Goal: Task Accomplishment & Management: Use online tool/utility

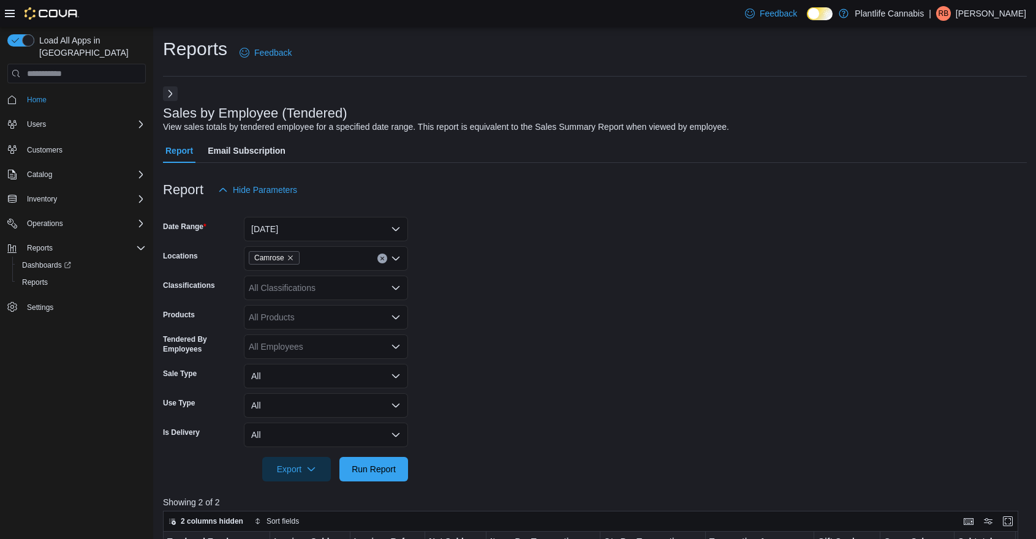
scroll to position [413, 0]
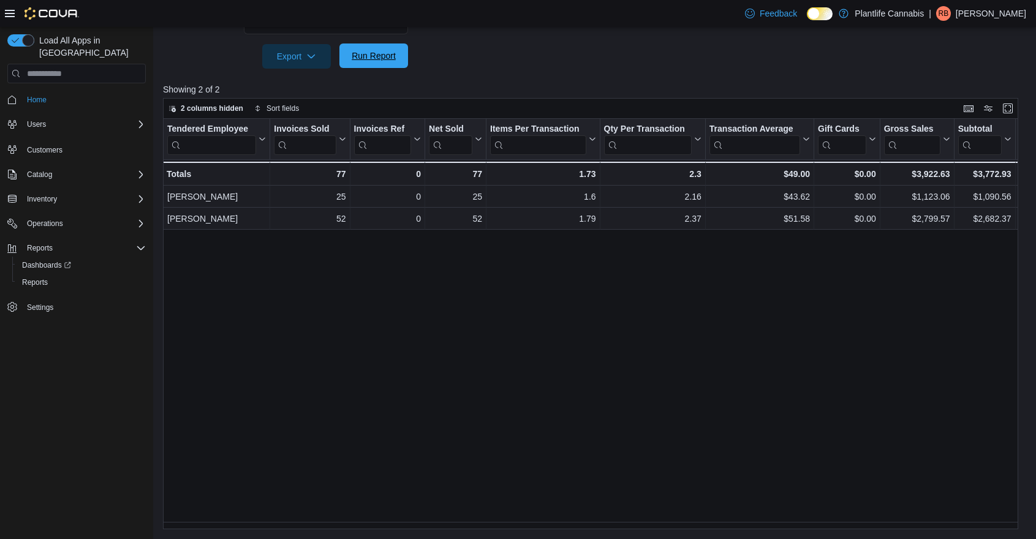
click at [385, 62] on span "Run Report" at bounding box center [374, 56] width 44 height 12
click at [366, 52] on span "Run Report" at bounding box center [374, 56] width 44 height 12
click at [400, 56] on span "Run Report" at bounding box center [374, 56] width 54 height 25
drag, startPoint x: 375, startPoint y: 61, endPoint x: 398, endPoint y: 90, distance: 37.0
click at [375, 62] on span "Run Report" at bounding box center [374, 56] width 44 height 12
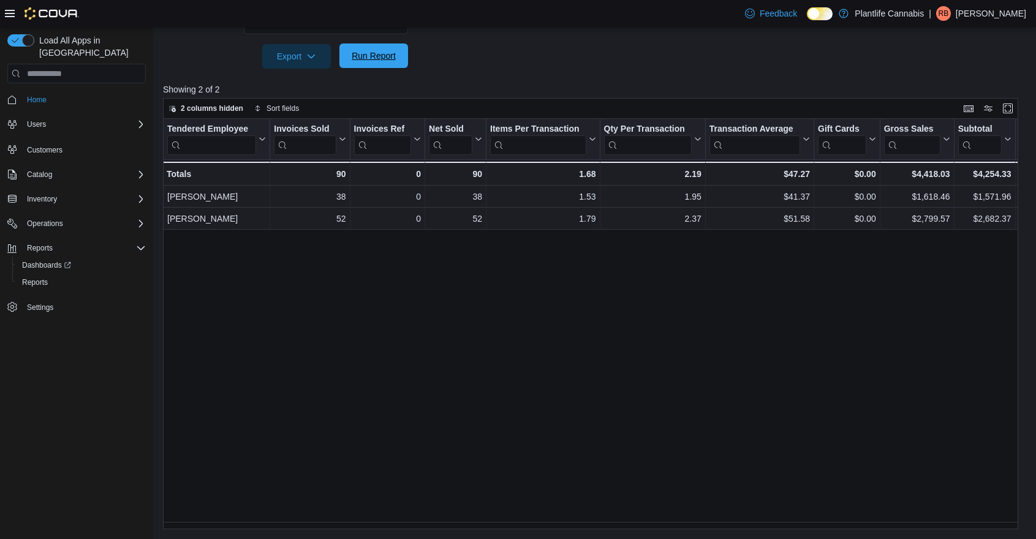
click at [382, 67] on span "Run Report" at bounding box center [374, 56] width 54 height 25
drag, startPoint x: 553, startPoint y: 529, endPoint x: 602, endPoint y: 524, distance: 49.3
click at [602, 524] on div "Reports Feedback Sales by Employee (Tendered) View sales totals by tendered emp…" at bounding box center [594, 76] width 883 height 925
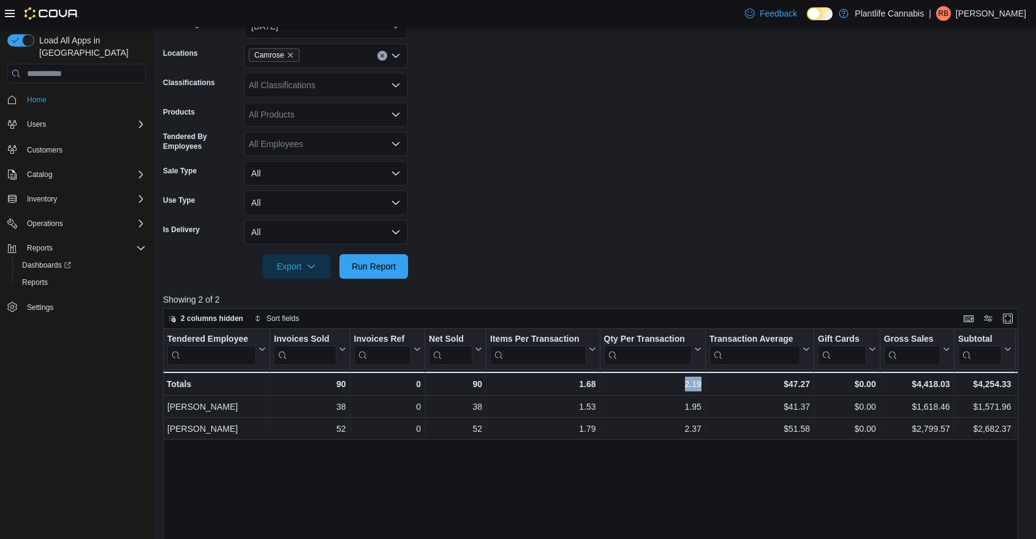
scroll to position [11, 0]
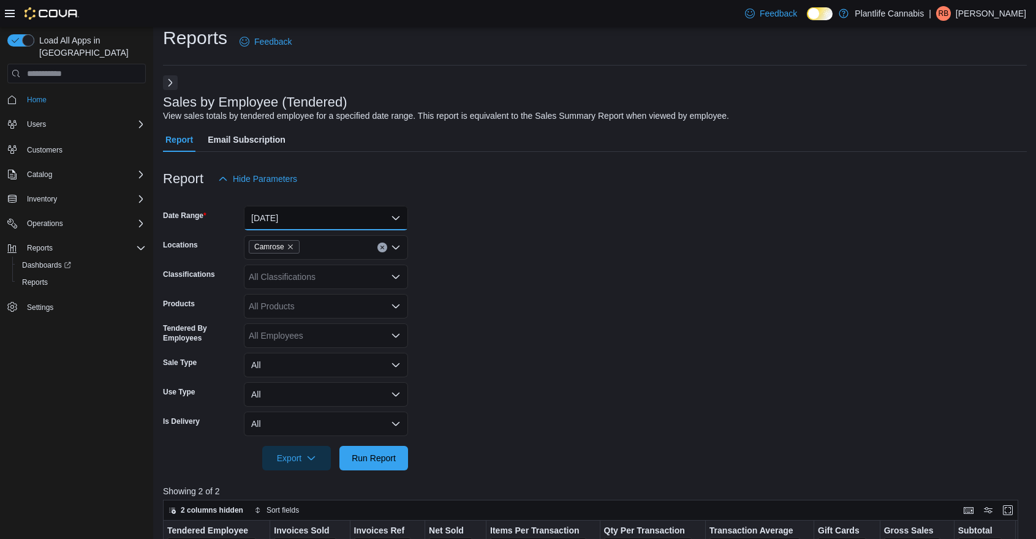
click at [325, 224] on button "[DATE]" at bounding box center [326, 218] width 164 height 25
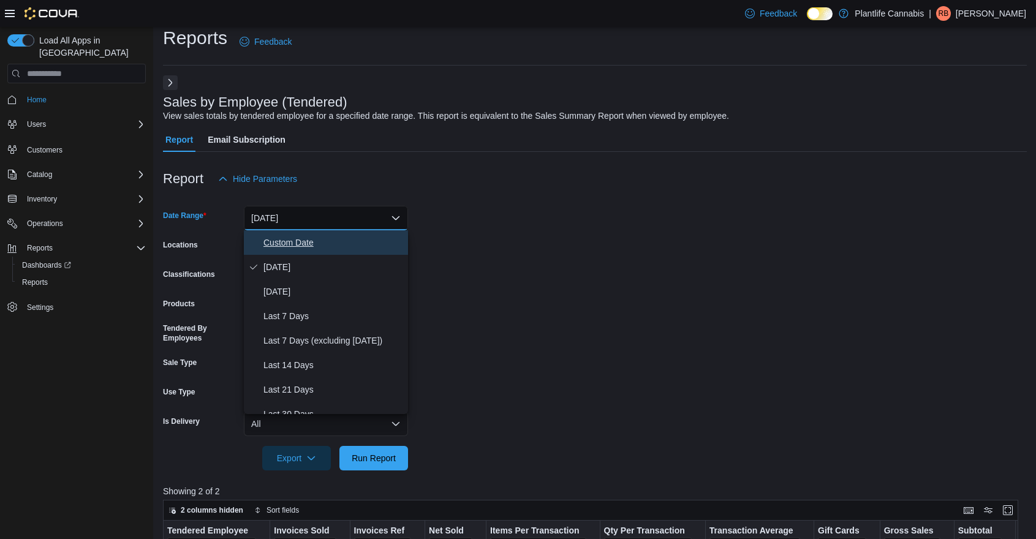
click at [320, 243] on span "Custom Date" at bounding box center [333, 242] width 140 height 15
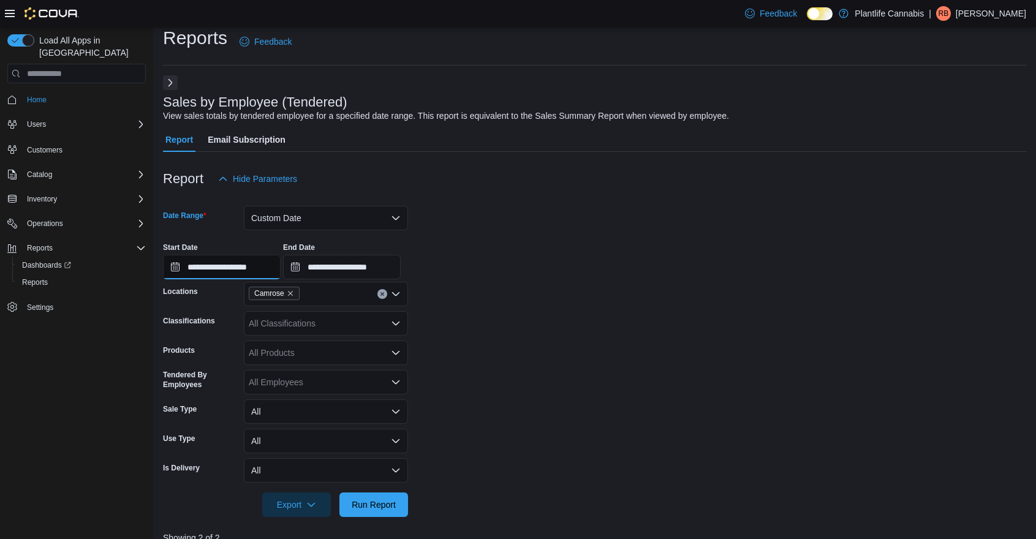
click at [238, 269] on input "**********" at bounding box center [222, 267] width 118 height 25
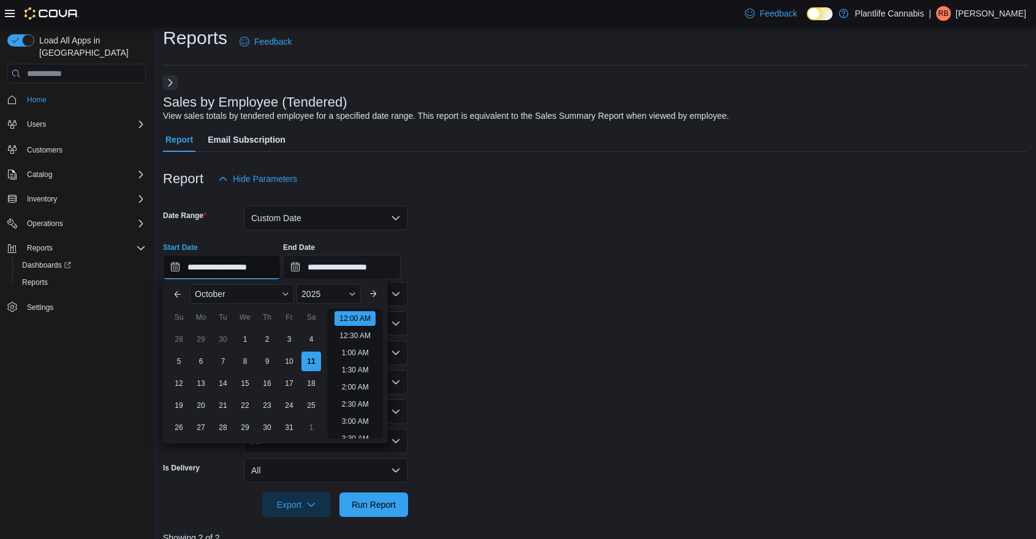
scroll to position [38, 0]
click at [218, 359] on div "7" at bounding box center [222, 360] width 21 height 21
type input "**********"
click at [551, 422] on form "**********" at bounding box center [595, 354] width 864 height 326
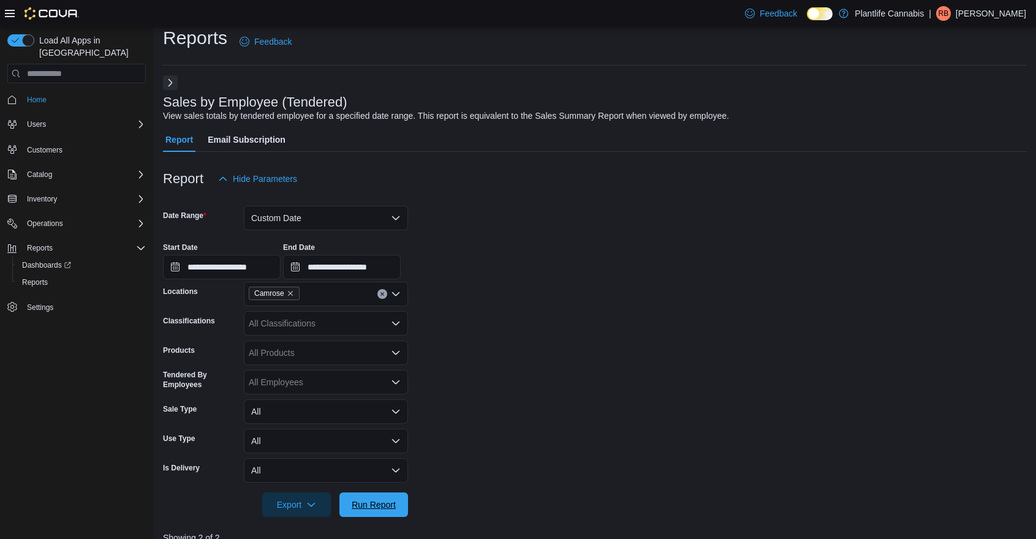
click at [376, 499] on span "Run Report" at bounding box center [374, 505] width 44 height 12
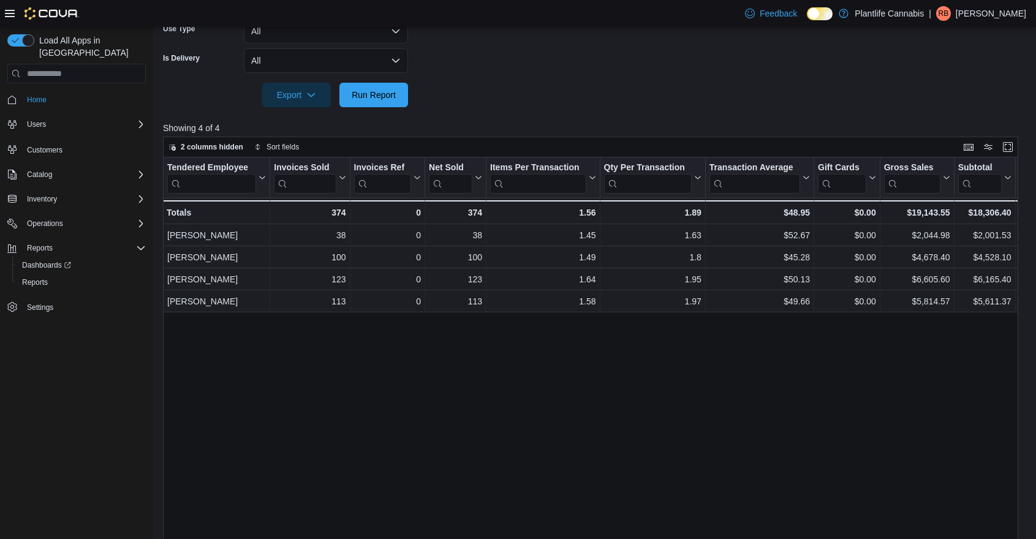
scroll to position [130, 0]
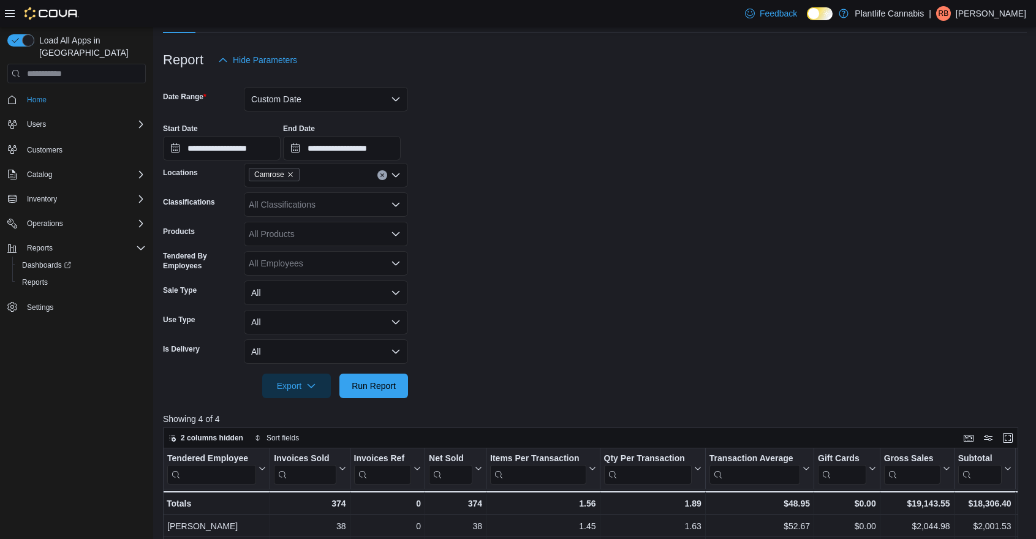
click at [323, 208] on div "All Classifications" at bounding box center [326, 204] width 164 height 25
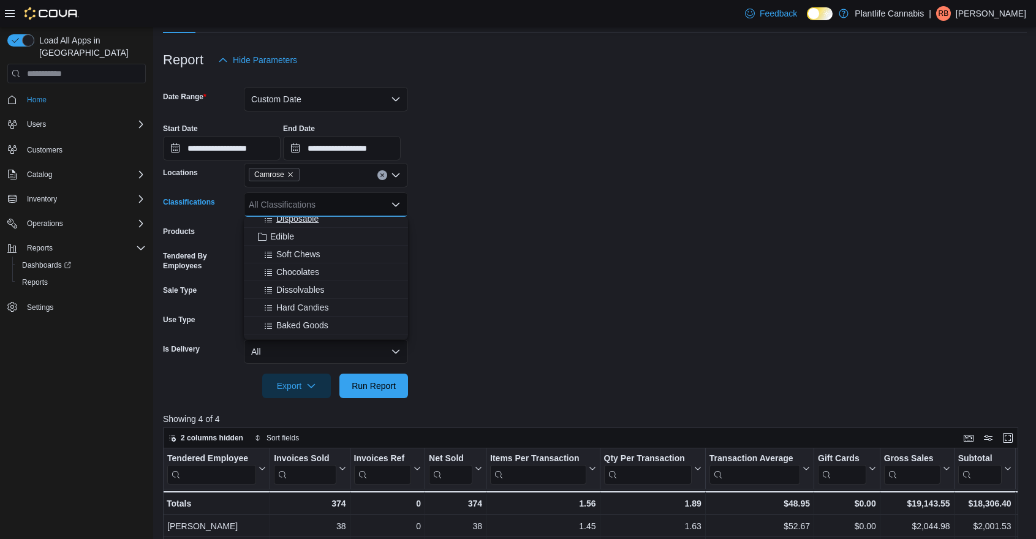
scroll to position [120, 0]
click at [330, 287] on span "Accessory Group" at bounding box center [303, 283] width 66 height 12
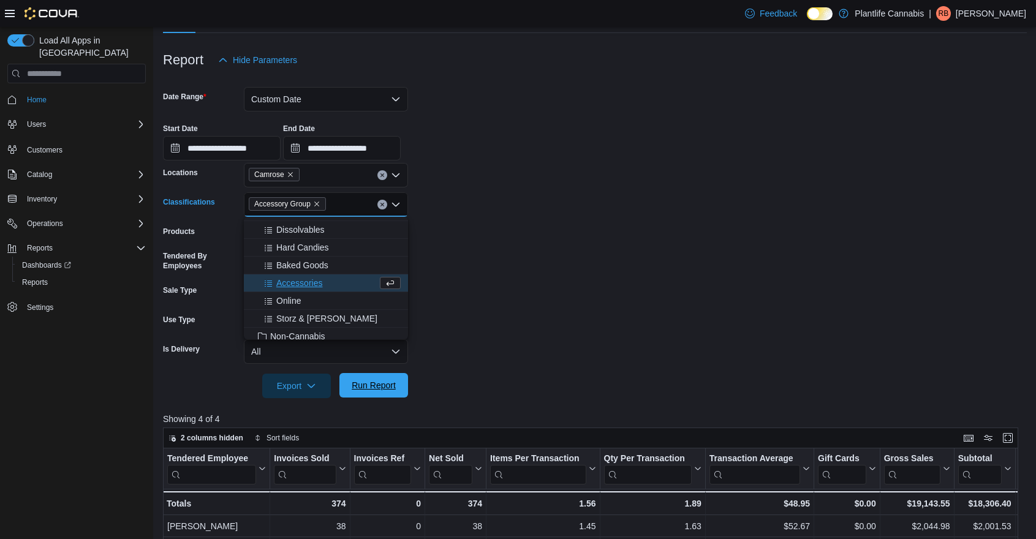
drag, startPoint x: 364, startPoint y: 379, endPoint x: 384, endPoint y: 373, distance: 20.7
click at [364, 380] on span "Run Report" at bounding box center [374, 385] width 44 height 12
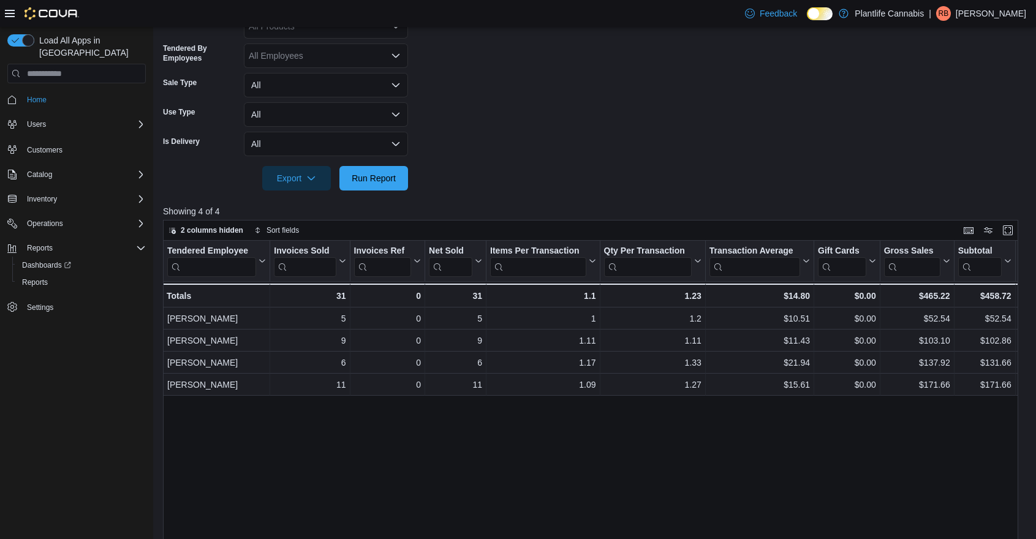
scroll to position [75, 0]
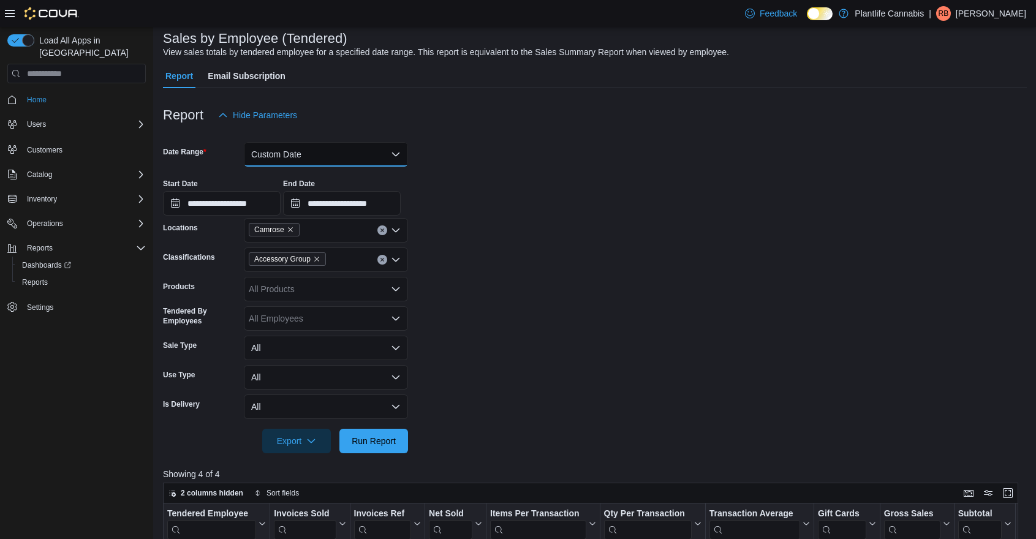
click at [341, 150] on button "Custom Date" at bounding box center [326, 154] width 164 height 25
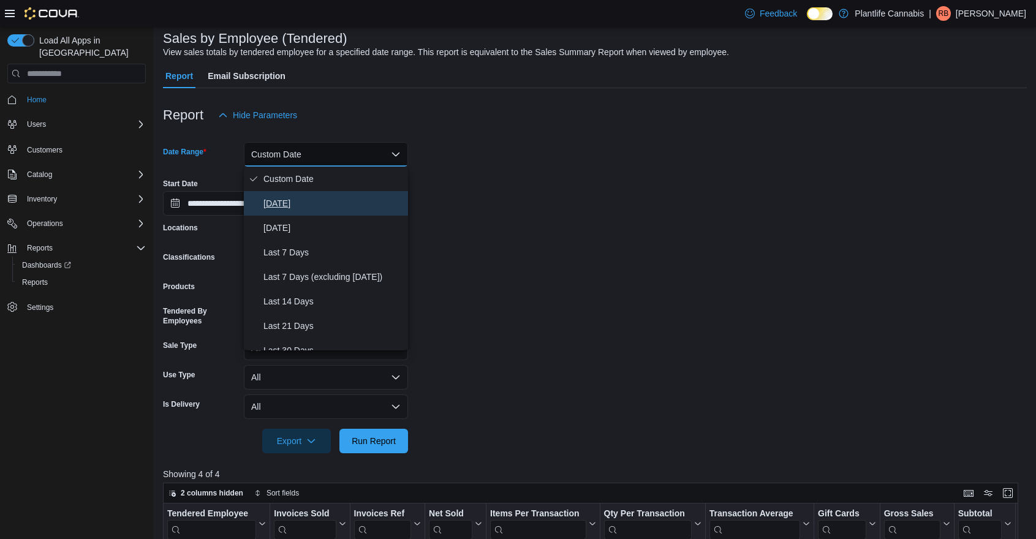
click at [312, 200] on span "[DATE]" at bounding box center [333, 203] width 140 height 15
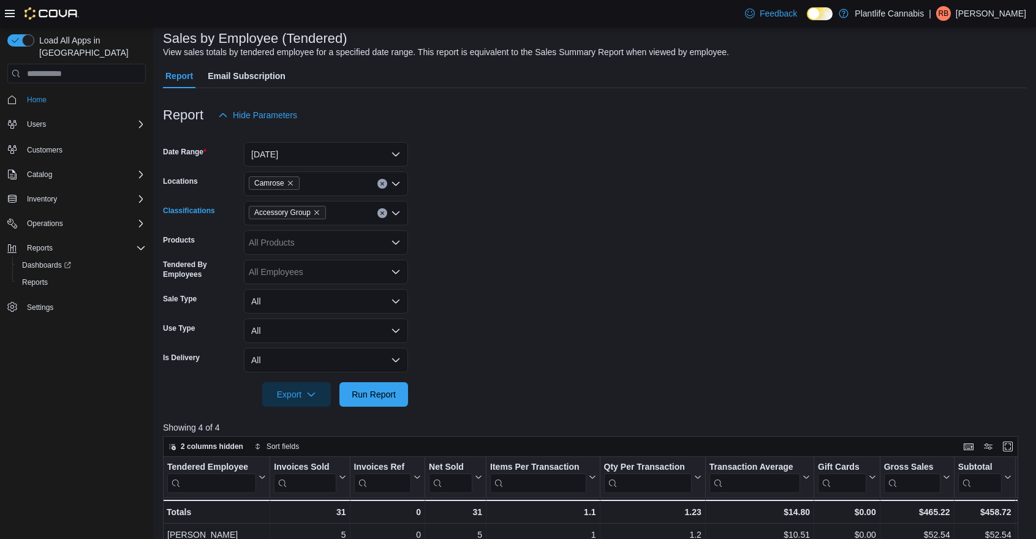
click at [382, 211] on icon "Clear input" at bounding box center [382, 213] width 5 height 5
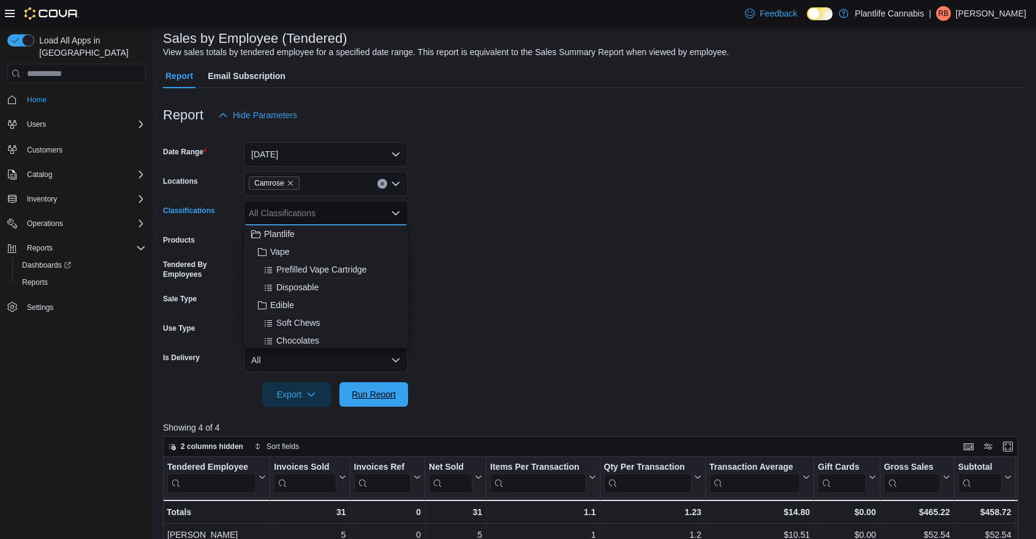
click at [379, 396] on span "Run Report" at bounding box center [374, 394] width 44 height 12
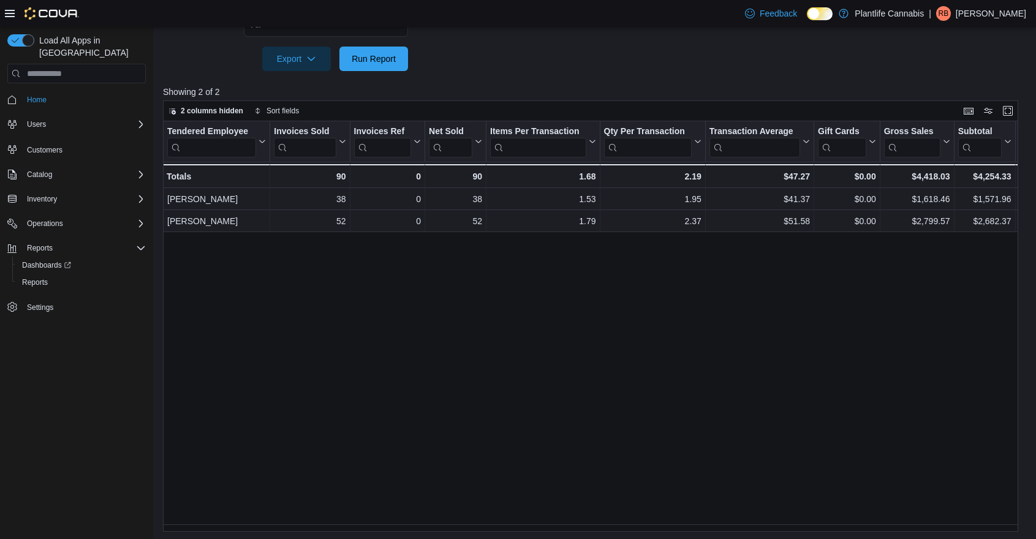
scroll to position [413, 0]
